Goal: Task Accomplishment & Management: Complete application form

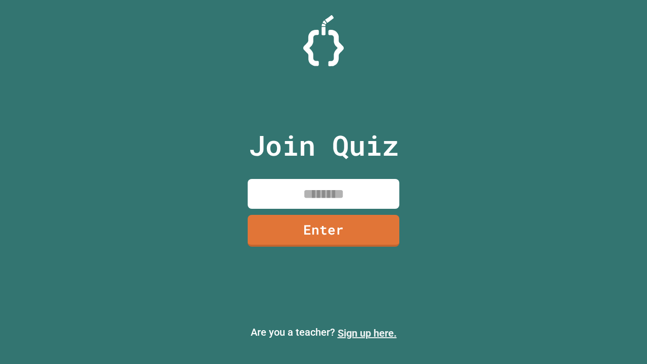
click at [367, 333] on link "Sign up here." at bounding box center [366, 333] width 59 height 12
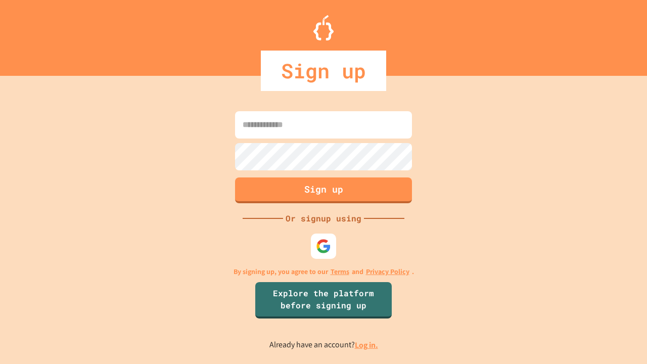
click at [367, 345] on link "Log in." at bounding box center [366, 344] width 23 height 11
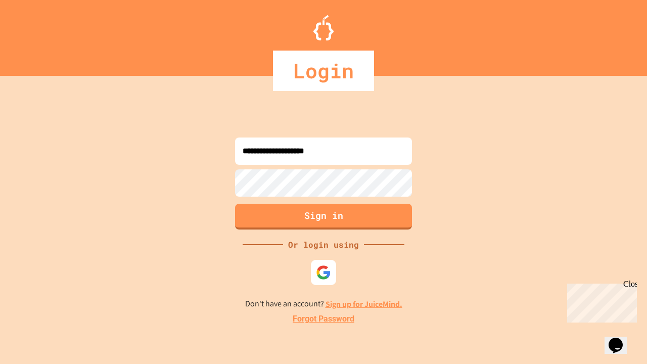
type input "**********"
